Goal: Check status: Check status

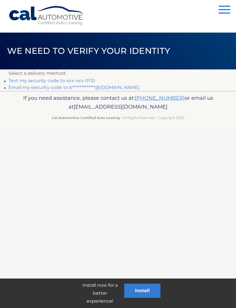
click at [86, 80] on link "Text my security code to xxx-xxx-0110" at bounding box center [52, 80] width 87 height 5
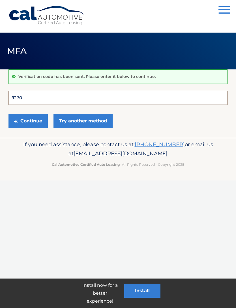
type input "927032"
click at [28, 121] on button "Continue" at bounding box center [28, 121] width 39 height 14
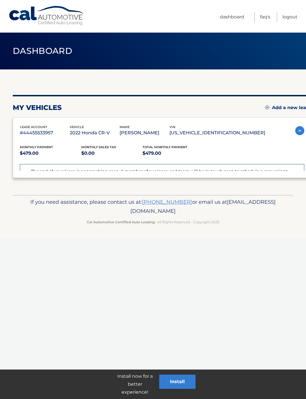
click at [44, 153] on p "$479.00" at bounding box center [51, 153] width 62 height 8
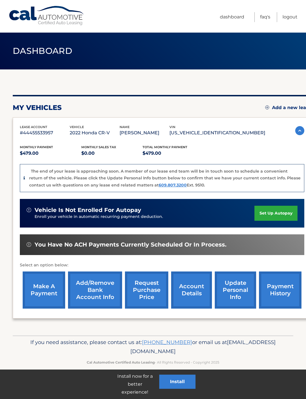
click at [193, 296] on link "account details" at bounding box center [191, 290] width 41 height 37
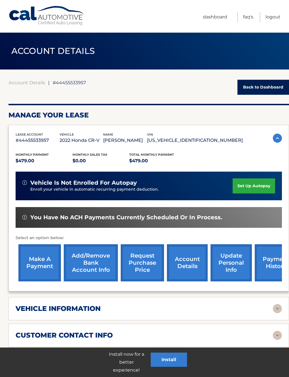
click at [189, 267] on link "account details" at bounding box center [187, 262] width 41 height 37
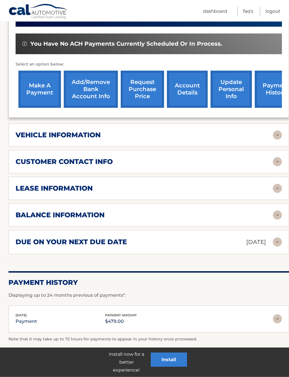
scroll to position [174, 0]
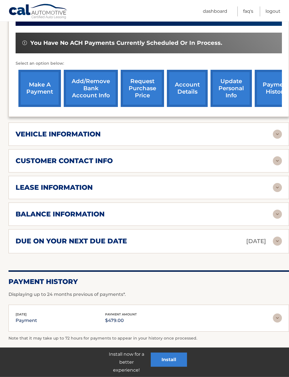
click at [278, 241] on img at bounding box center [277, 240] width 9 height 9
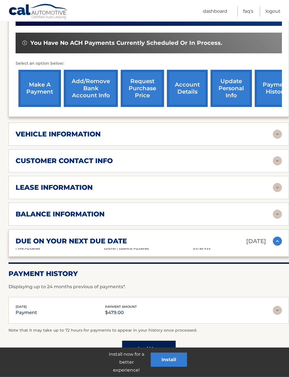
scroll to position [175, 0]
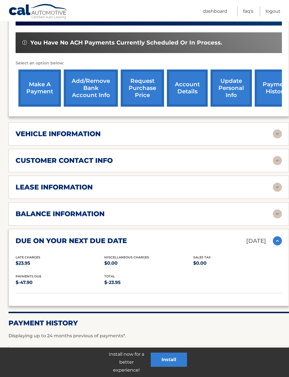
click at [281, 209] on img at bounding box center [277, 213] width 9 height 9
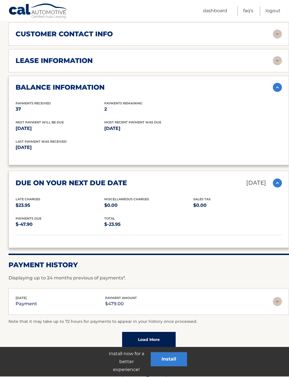
scroll to position [301, 0]
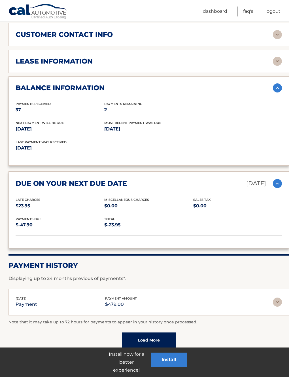
click at [280, 298] on img at bounding box center [277, 301] width 9 height 9
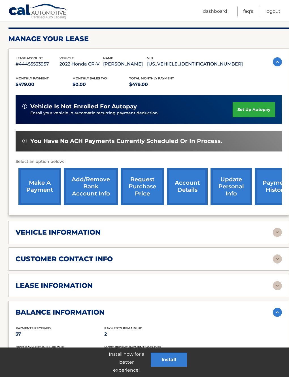
scroll to position [76, 0]
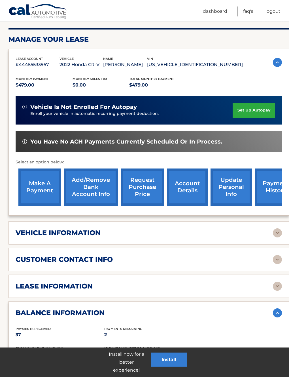
click at [189, 188] on link "account details" at bounding box center [187, 186] width 41 height 37
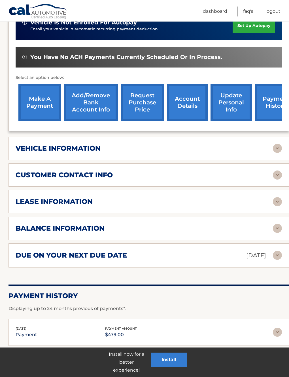
scroll to position [160, 0]
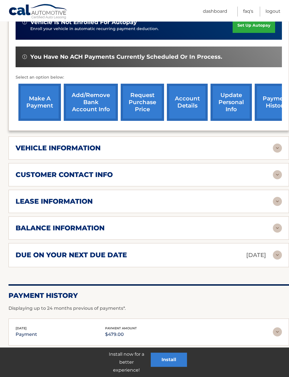
click at [278, 224] on img at bounding box center [277, 227] width 9 height 9
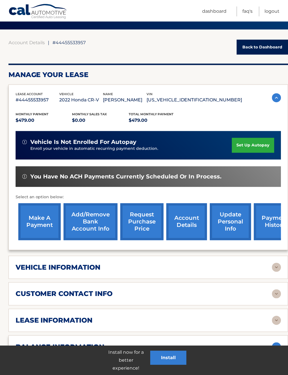
scroll to position [0, 0]
